Goal: Task Accomplishment & Management: Use online tool/utility

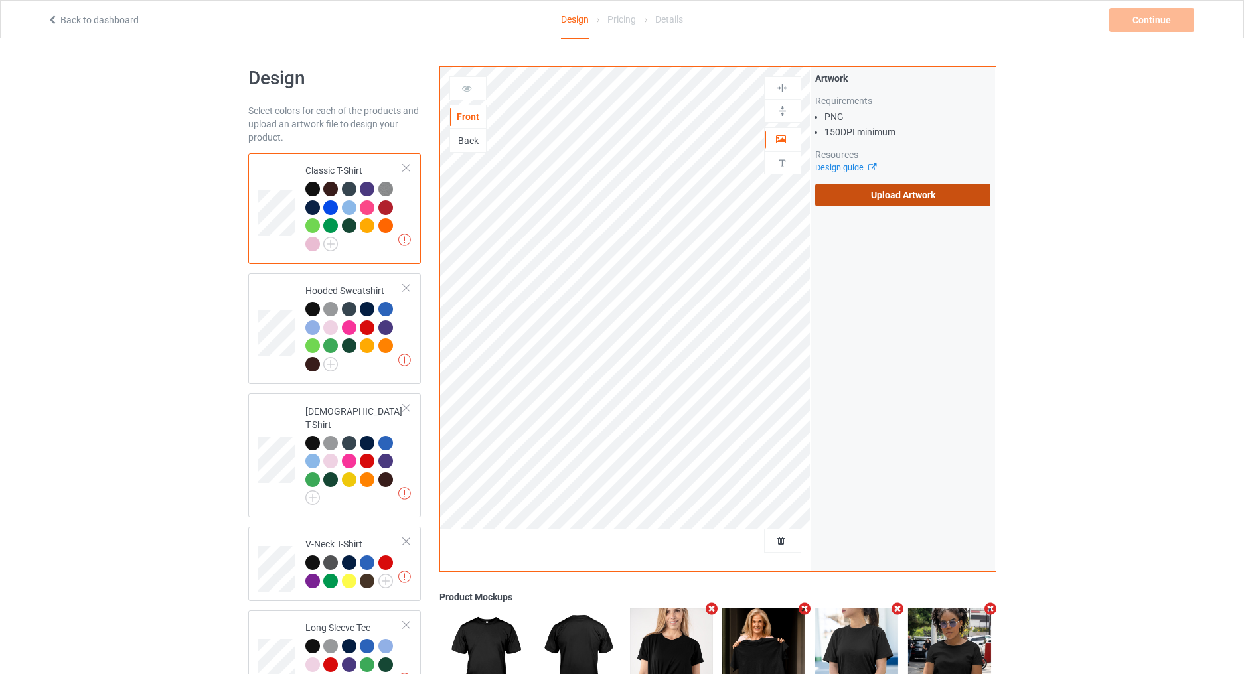
click at [839, 200] on label "Upload Artwork" at bounding box center [903, 195] width 176 height 23
click at [0, 0] on input "Upload Artwork" at bounding box center [0, 0] width 0 height 0
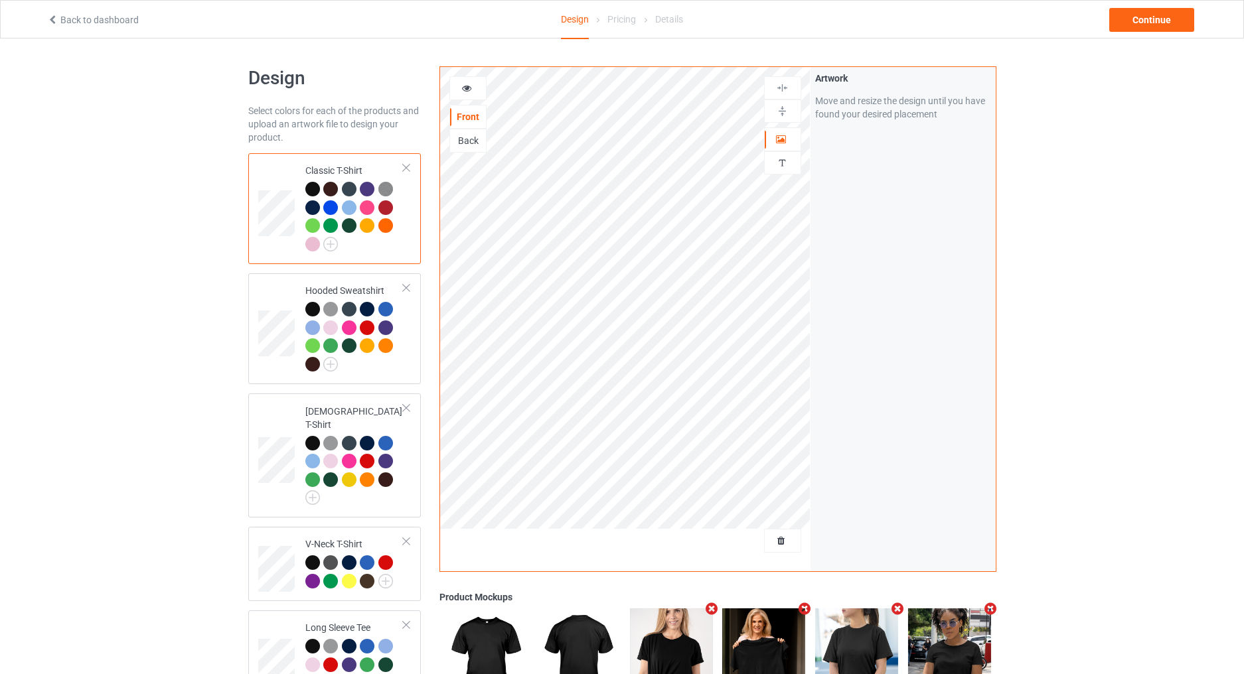
click at [1141, 33] on div "Back to dashboard Design Pricing Details Continue" at bounding box center [622, 19] width 1168 height 37
click at [1130, 21] on div "Continue" at bounding box center [1151, 20] width 85 height 24
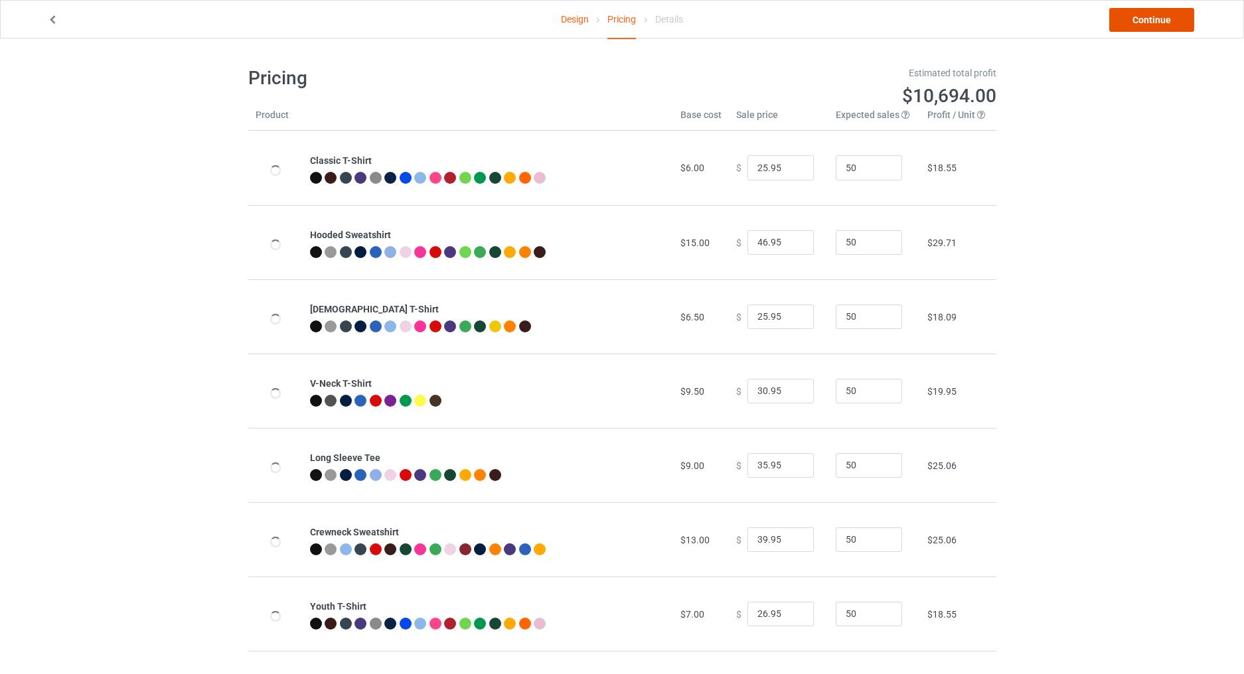
click at [1143, 21] on link "Continue" at bounding box center [1151, 20] width 85 height 24
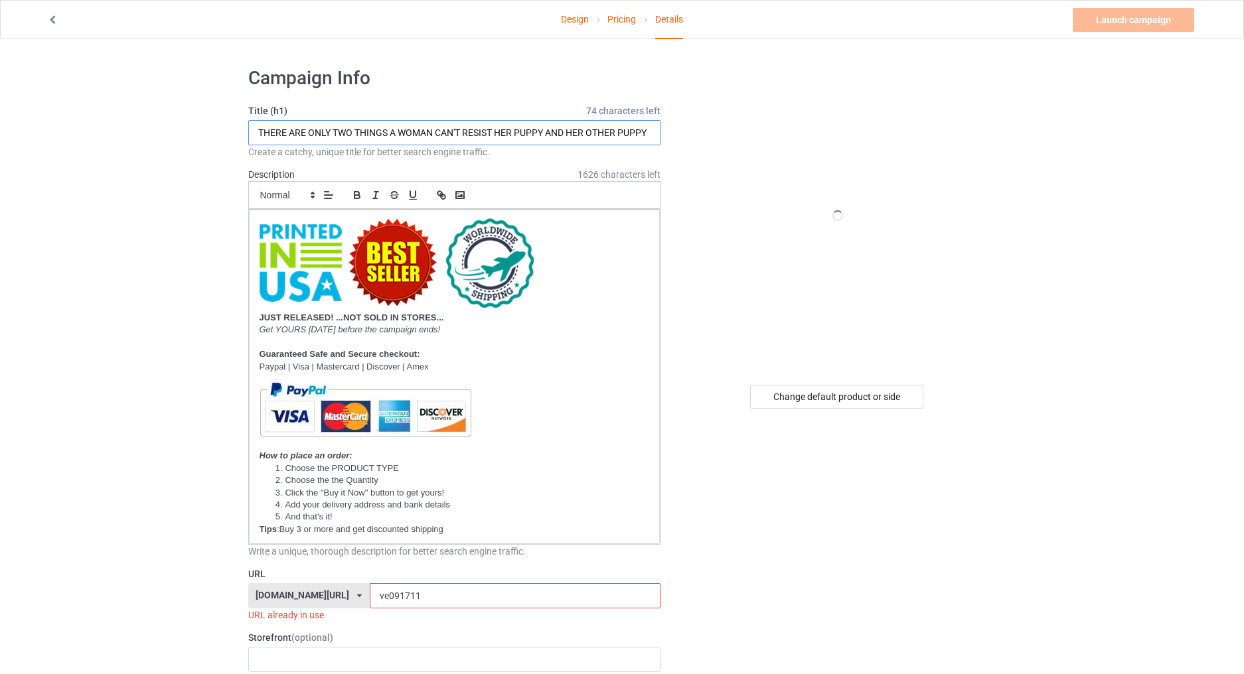
click at [442, 130] on input "THERE ARE ONLY TWO THINGS A WOMAN CAN'T RESIST HER PUPPY AND HER OTHER PUPPY" at bounding box center [454, 132] width 413 height 25
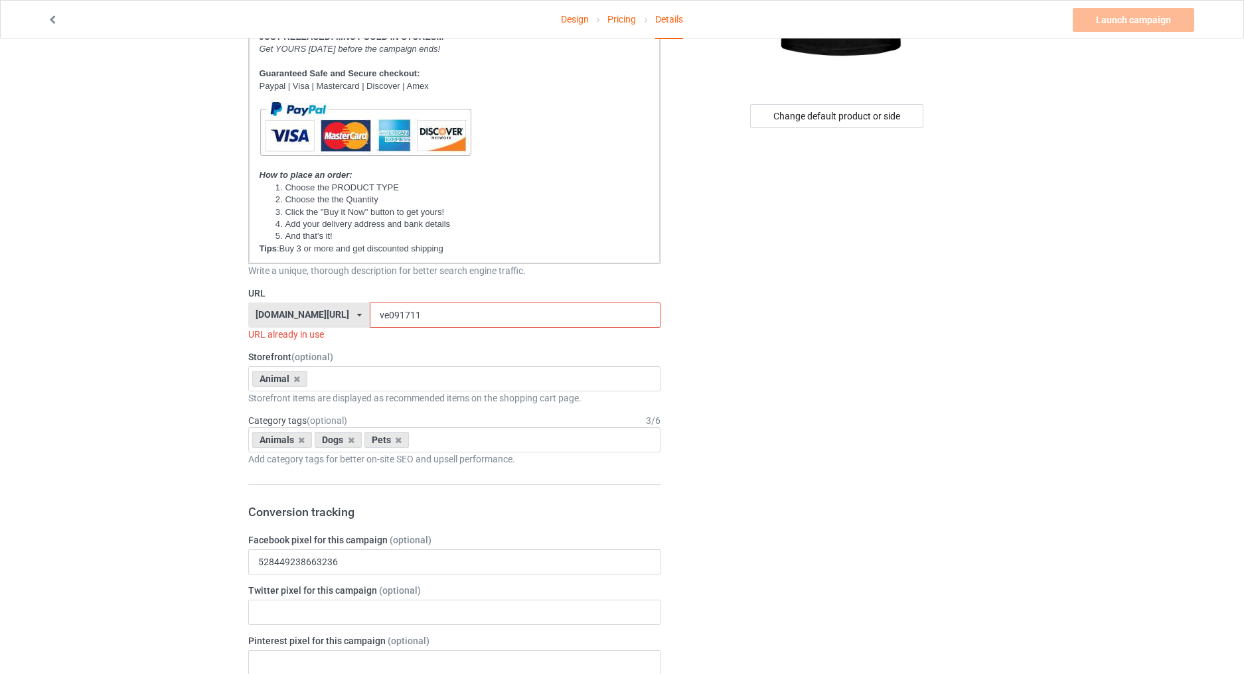
scroll to position [310, 0]
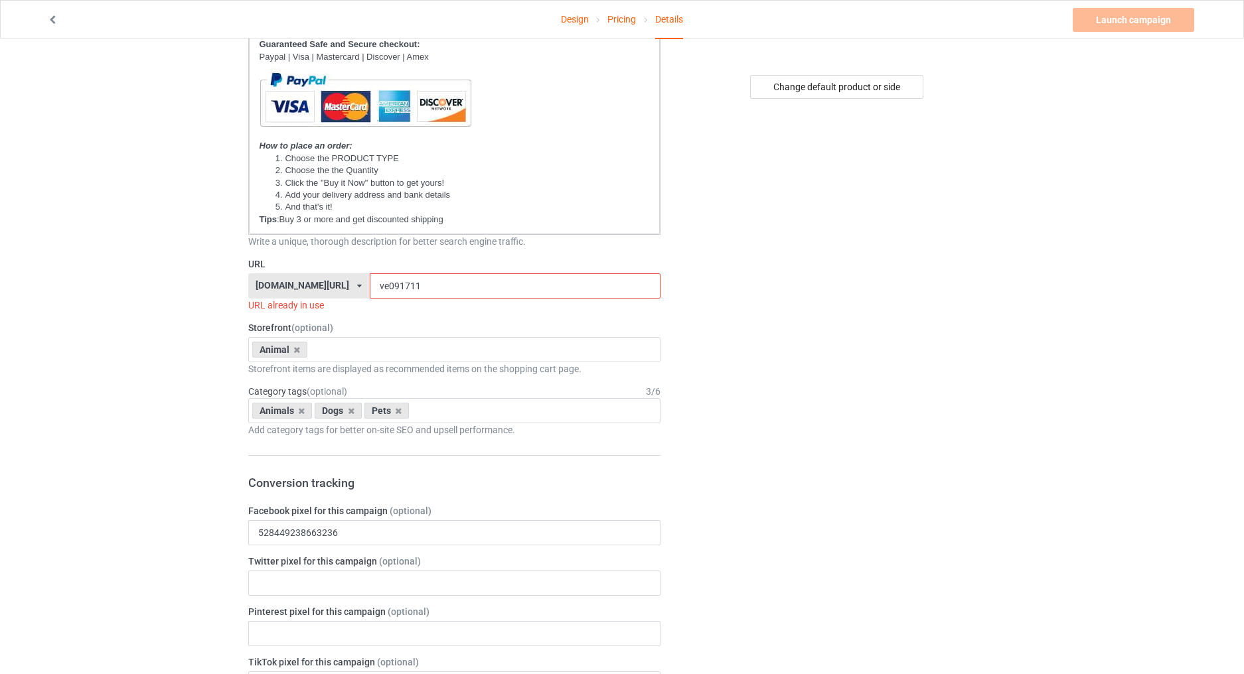
type input "TOUCH MY PUPPY I WILL SLAP YOU SO HARD EVEN GOOGLE WON'T BE ABLE TO FIND YOU"
drag, startPoint x: 398, startPoint y: 281, endPoint x: 361, endPoint y: 289, distance: 37.2
click at [370, 289] on input "ve091711" at bounding box center [515, 285] width 291 height 25
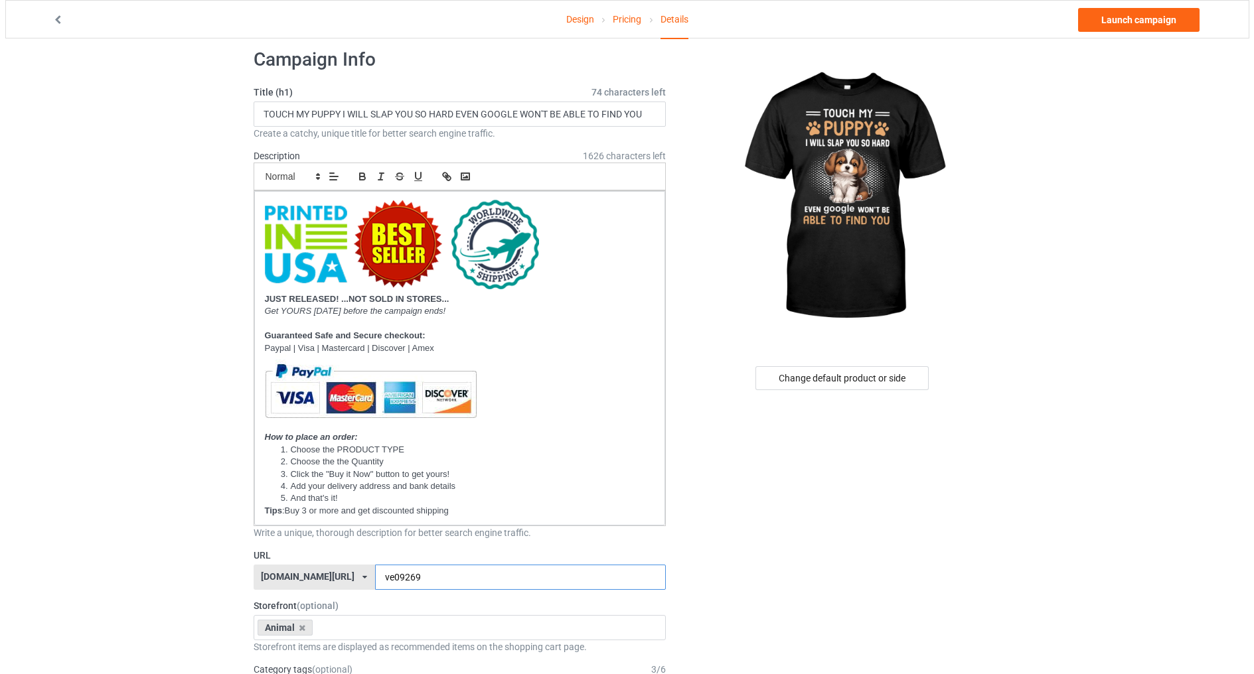
scroll to position [0, 0]
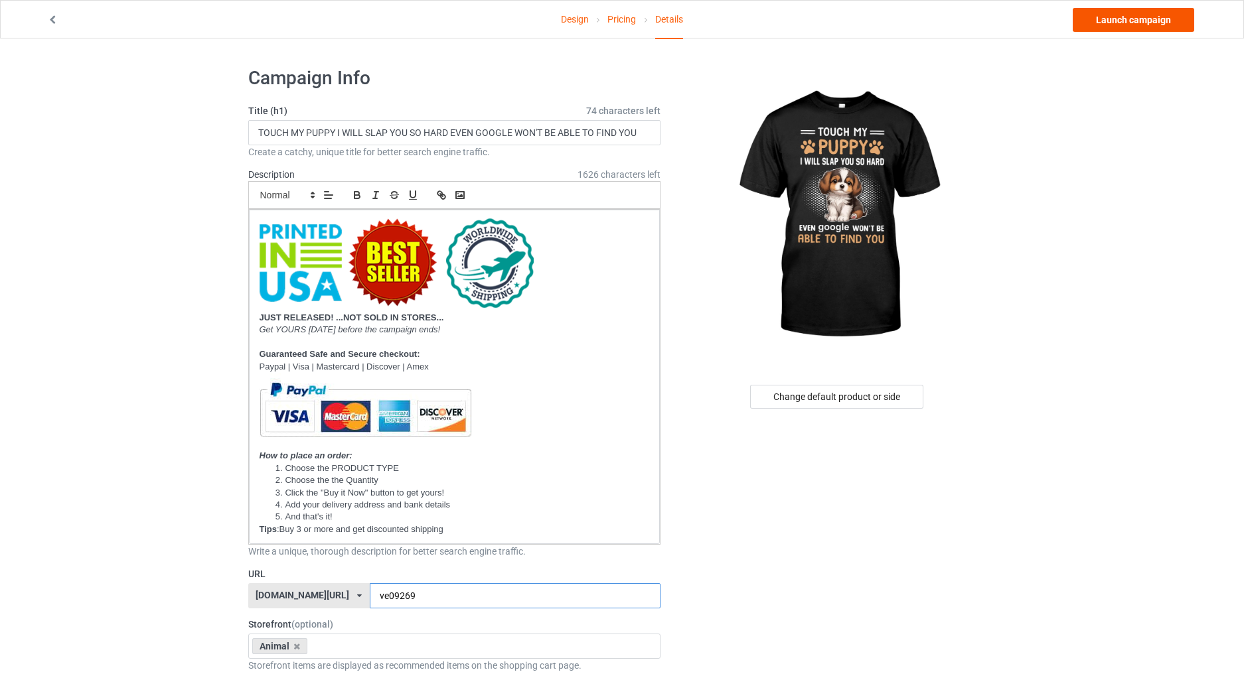
type input "ve09269"
click at [1113, 16] on link "Launch campaign" at bounding box center [1132, 20] width 121 height 24
